Goal: Book appointment/travel/reservation

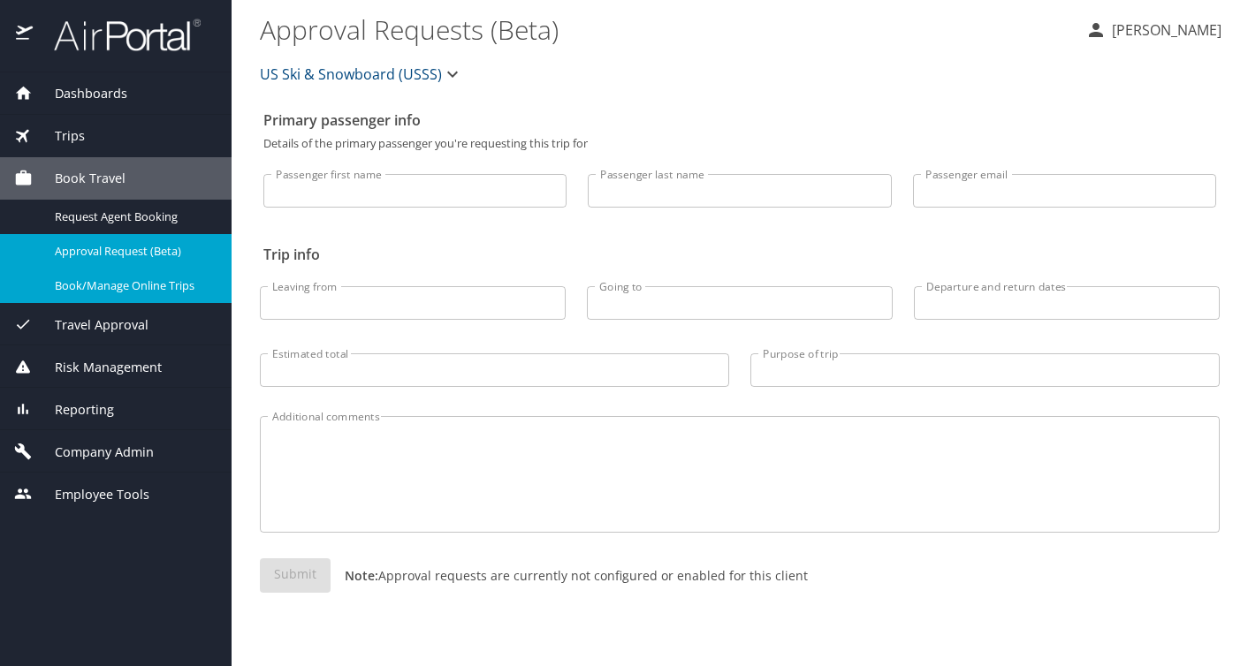
click at [154, 287] on span "Book/Manage Online Trips" at bounding box center [133, 286] width 156 height 17
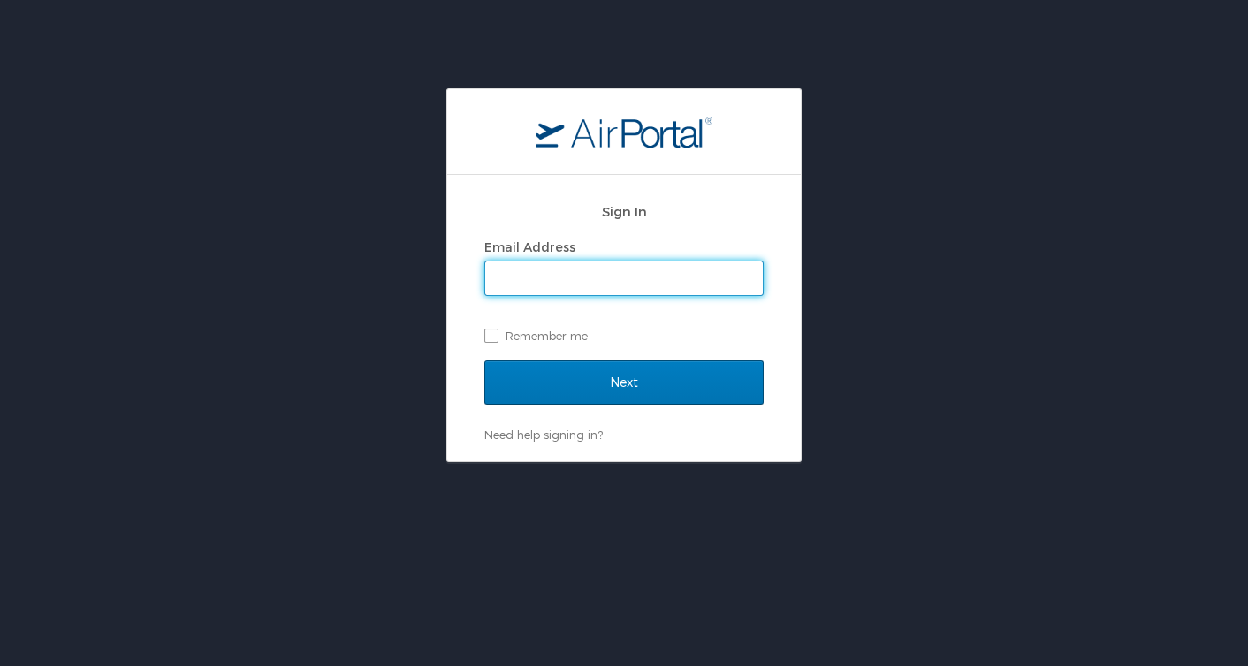
type input "[PERSON_NAME][EMAIL_ADDRESS][PERSON_NAME][DOMAIN_NAME]"
click at [624, 382] on input "Next" at bounding box center [623, 383] width 279 height 44
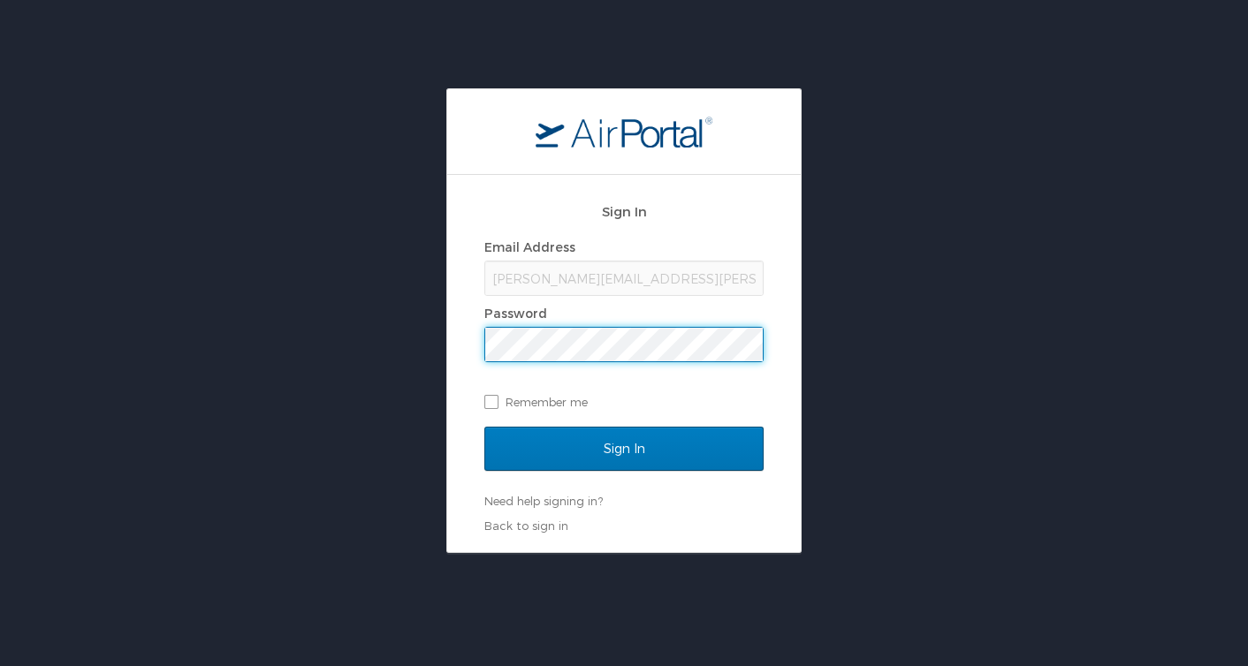
click at [624, 448] on input "Sign In" at bounding box center [623, 449] width 279 height 44
